Goal: Check status: Check status

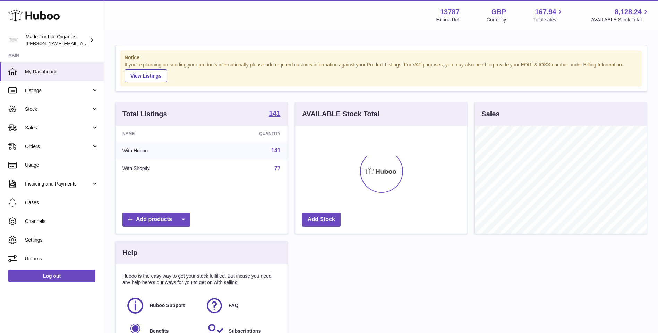
scroll to position [108, 172]
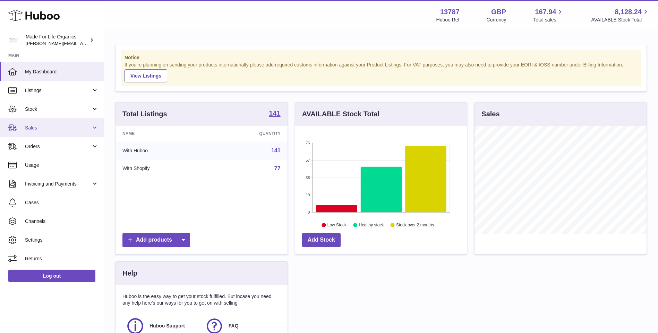
click at [31, 130] on span "Sales" at bounding box center [58, 128] width 66 height 7
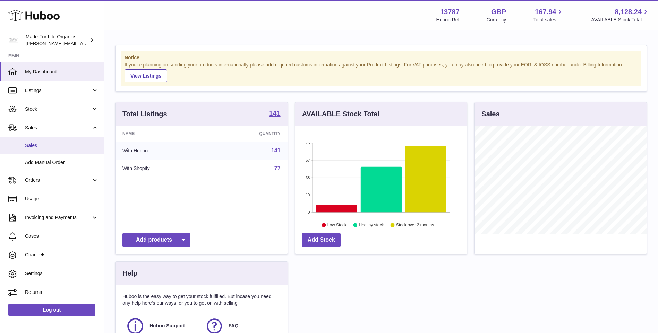
click at [32, 148] on span "Sales" at bounding box center [61, 145] width 73 height 7
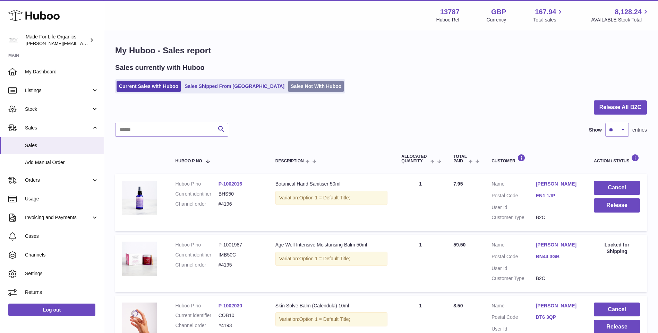
click at [294, 90] on link "Sales Not With Huboo" at bounding box center [315, 86] width 55 height 11
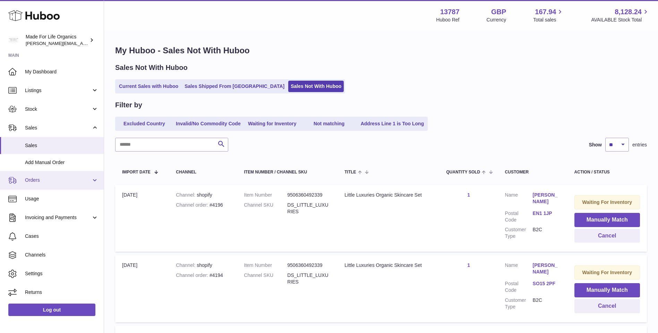
click at [44, 180] on span "Orders" at bounding box center [58, 180] width 66 height 7
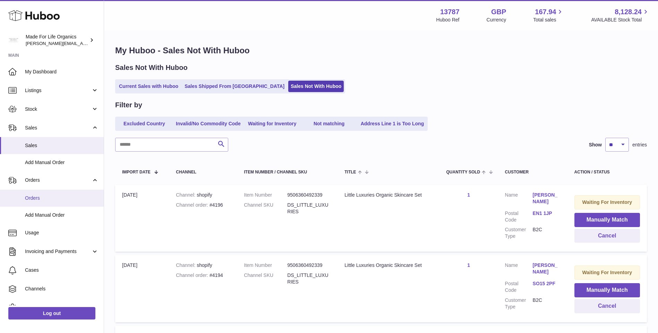
click at [35, 199] on span "Orders" at bounding box center [61, 198] width 73 height 7
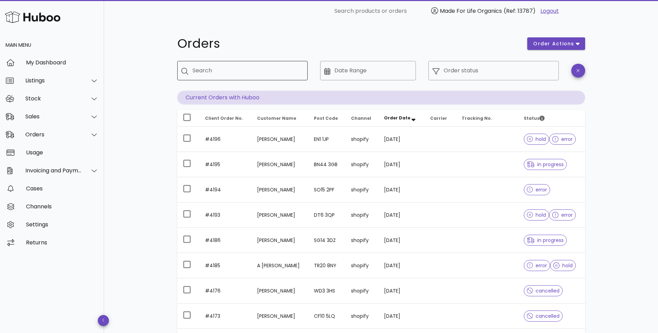
click at [231, 73] on input "Search" at bounding box center [247, 70] width 110 height 11
paste input "**********"
type input "**********"
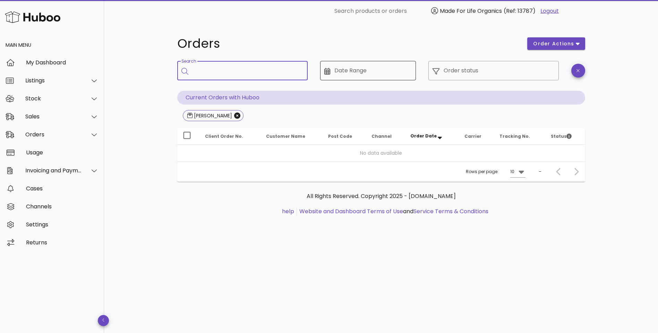
click at [378, 75] on input "Date Range" at bounding box center [372, 70] width 77 height 11
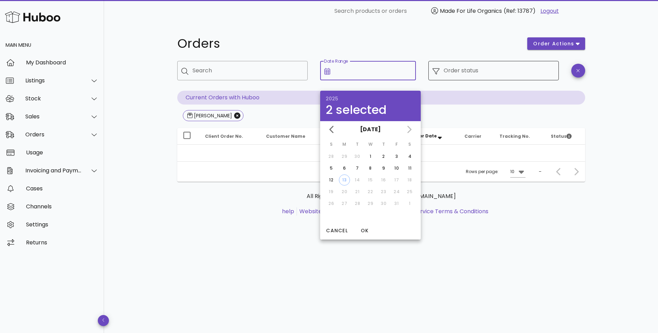
click at [485, 65] on div "Order status" at bounding box center [498, 70] width 111 height 19
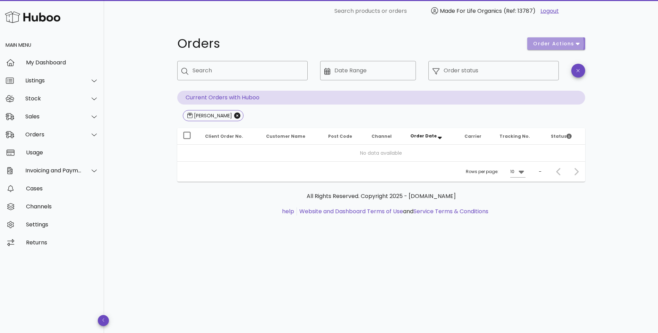
click at [578, 43] on icon "button" at bounding box center [577, 44] width 4 height 2
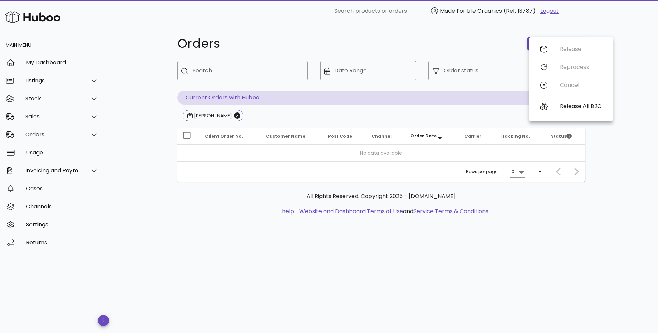
click at [394, 30] on div "Orders order actions ​ Search ​ Date Range ​ Order status Current Orders with H…" at bounding box center [380, 130] width 441 height 216
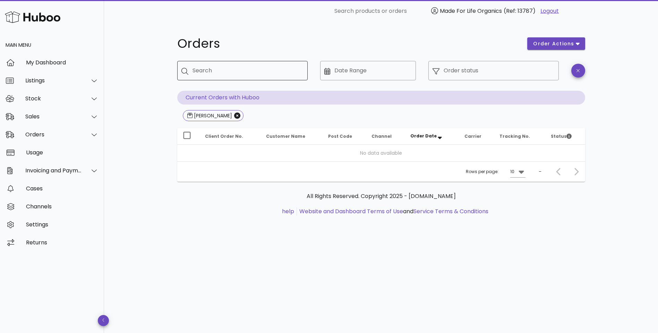
click at [273, 73] on input "Search" at bounding box center [247, 70] width 110 height 11
type input "*"
type input "*********"
click at [297, 114] on icon "Close" at bounding box center [300, 116] width 6 height 6
click at [234, 116] on icon "Close" at bounding box center [237, 116] width 6 height 6
